Goal: Task Accomplishment & Management: Use online tool/utility

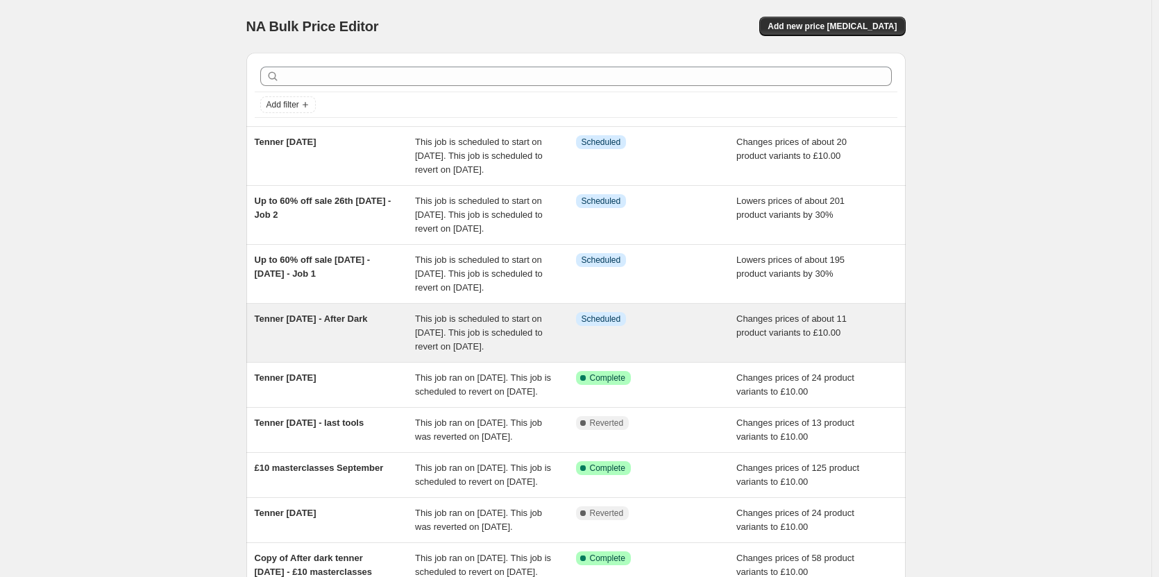
click at [357, 324] on span "Tenner [DATE] - After Dark" at bounding box center [311, 319] width 113 height 10
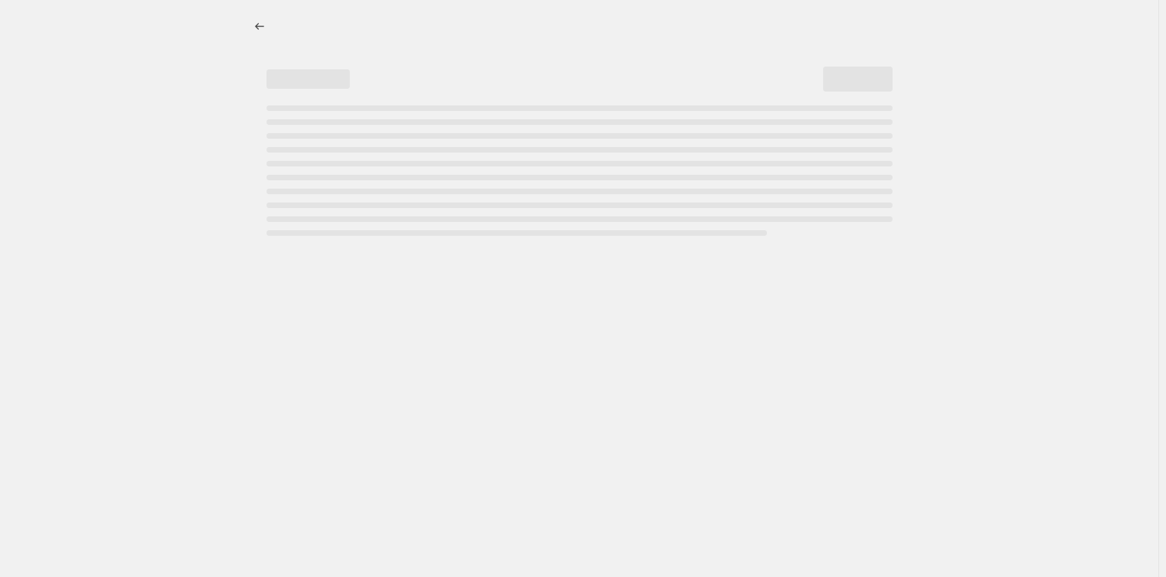
select select "no_change"
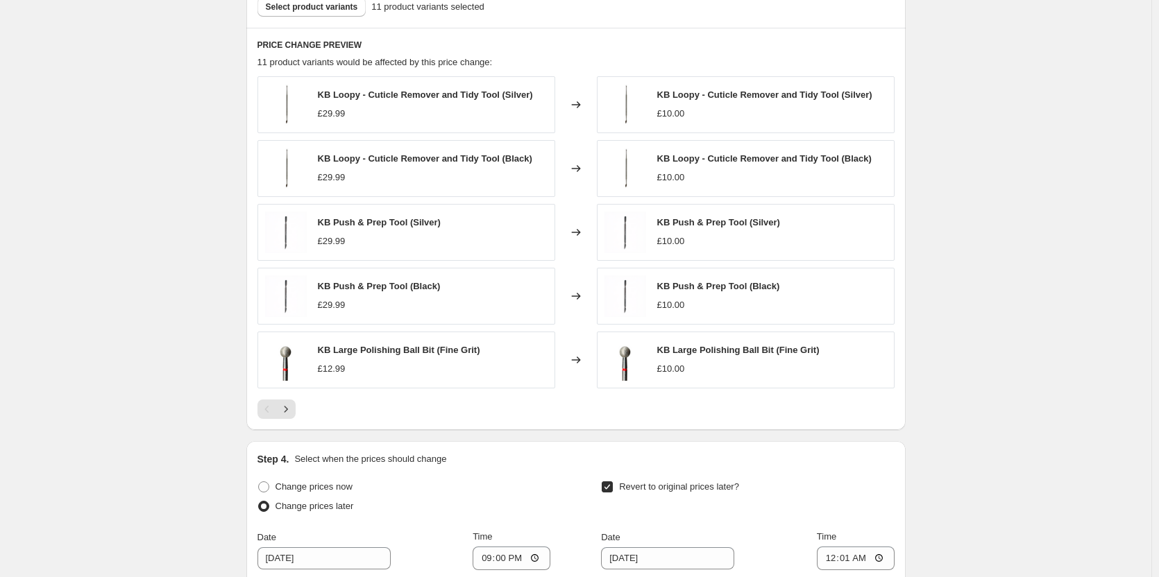
scroll to position [833, 0]
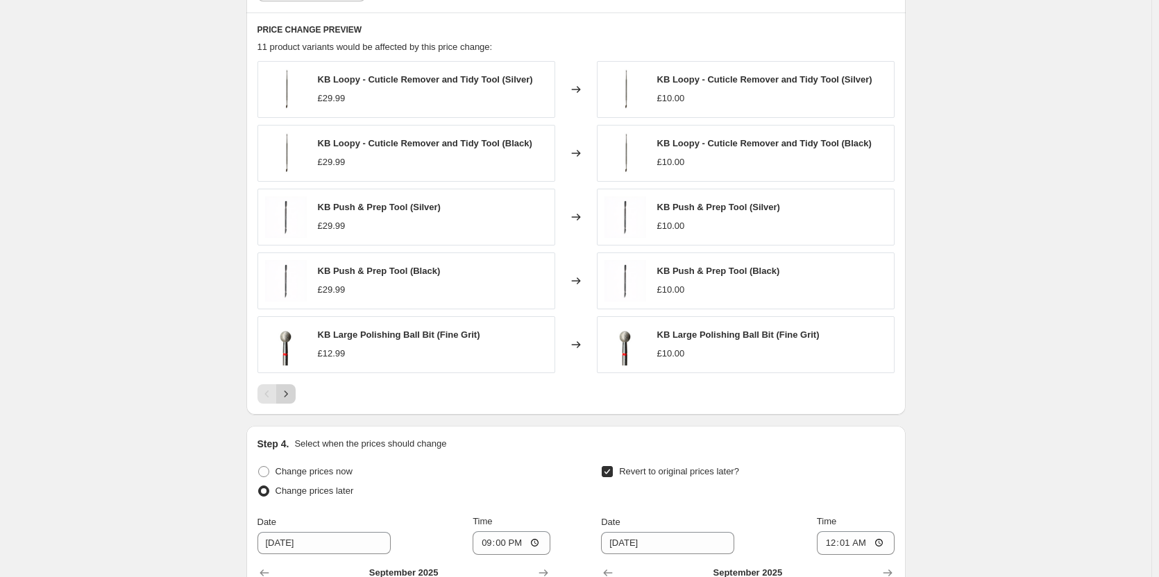
click at [293, 399] on icon "Next" at bounding box center [286, 394] width 14 height 14
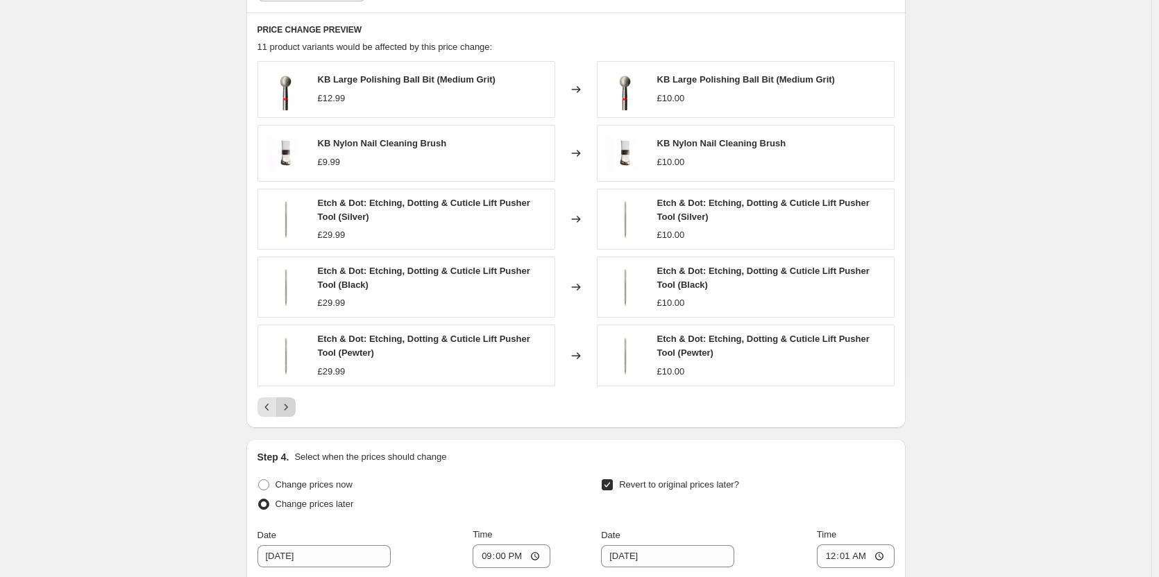
click at [293, 412] on icon "Next" at bounding box center [286, 407] width 14 height 14
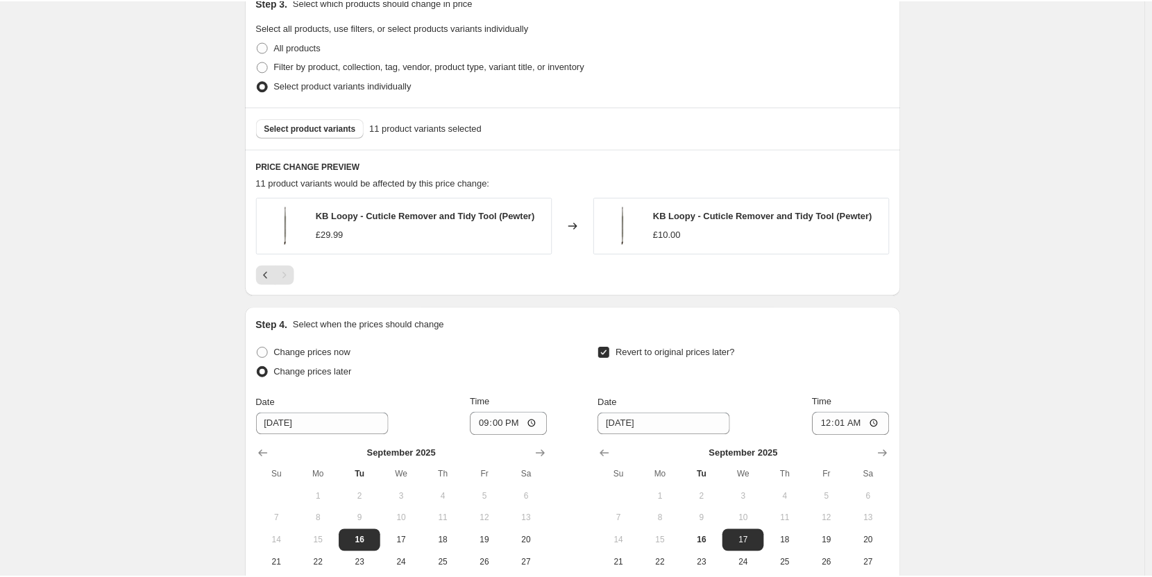
scroll to position [694, 0]
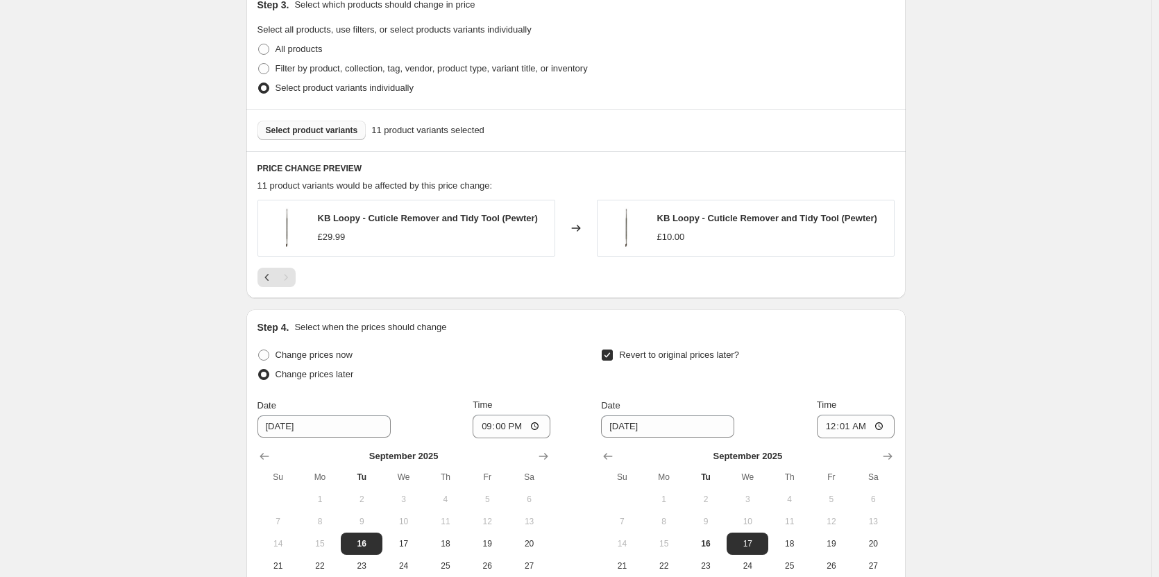
click at [342, 127] on span "Select product variants" at bounding box center [312, 130] width 92 height 11
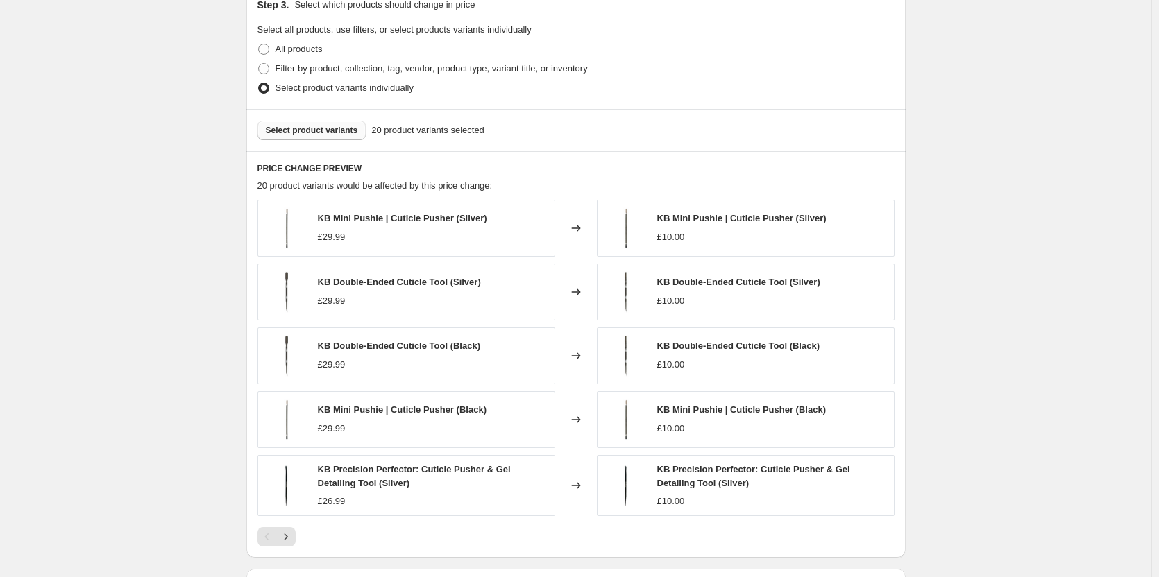
click at [321, 127] on span "Select product variants" at bounding box center [312, 130] width 92 height 11
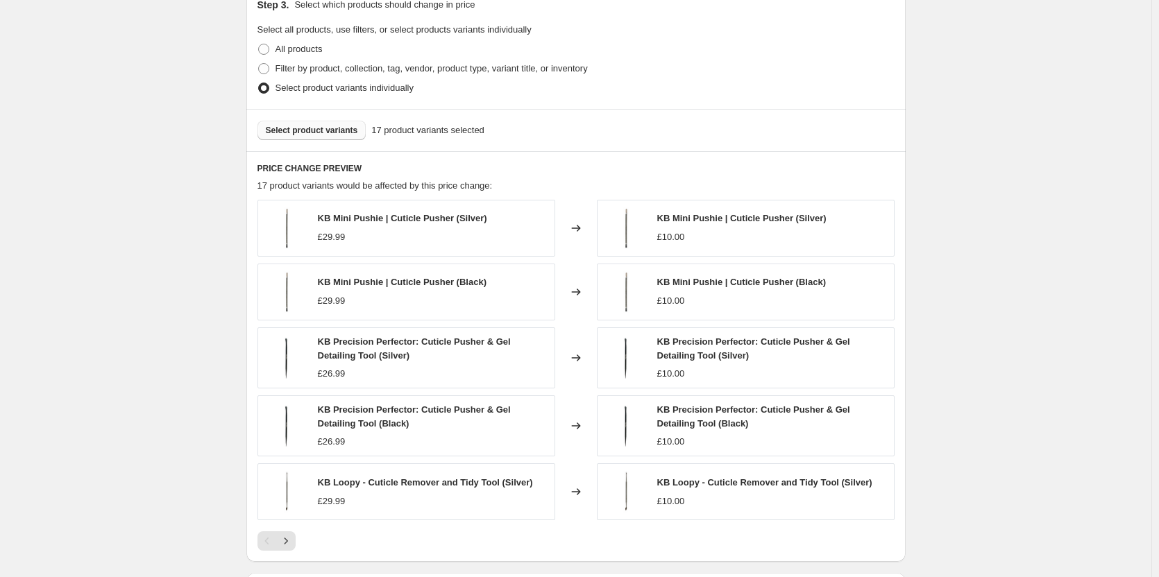
click at [325, 131] on span "Select product variants" at bounding box center [312, 130] width 92 height 11
